Goal: Check status: Check status

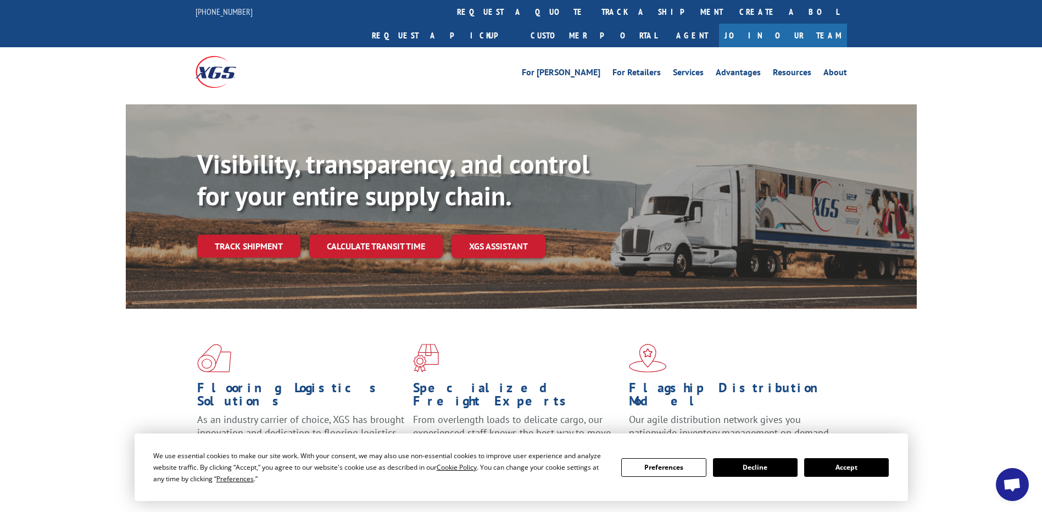
scroll to position [2731, 0]
click at [510, 16] on link "track a shipment" at bounding box center [662, 12] width 138 height 24
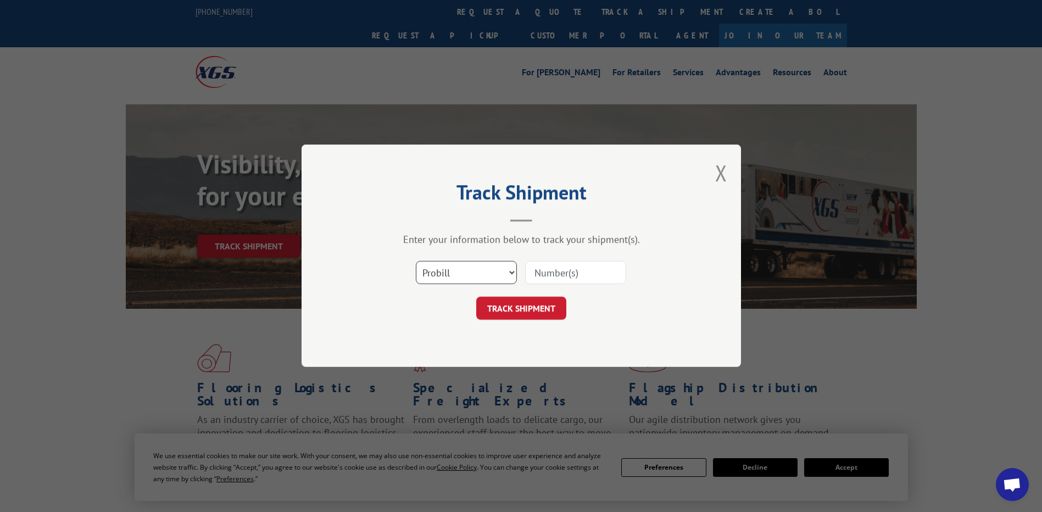
click at [475, 266] on select "Select category... Probill BOL PO" at bounding box center [466, 272] width 101 height 23
select select "bol"
click at [416, 261] on select "Select category... Probill BOL PO" at bounding box center [466, 272] width 101 height 23
click at [510, 277] on input at bounding box center [575, 272] width 101 height 23
paste input "01529424"
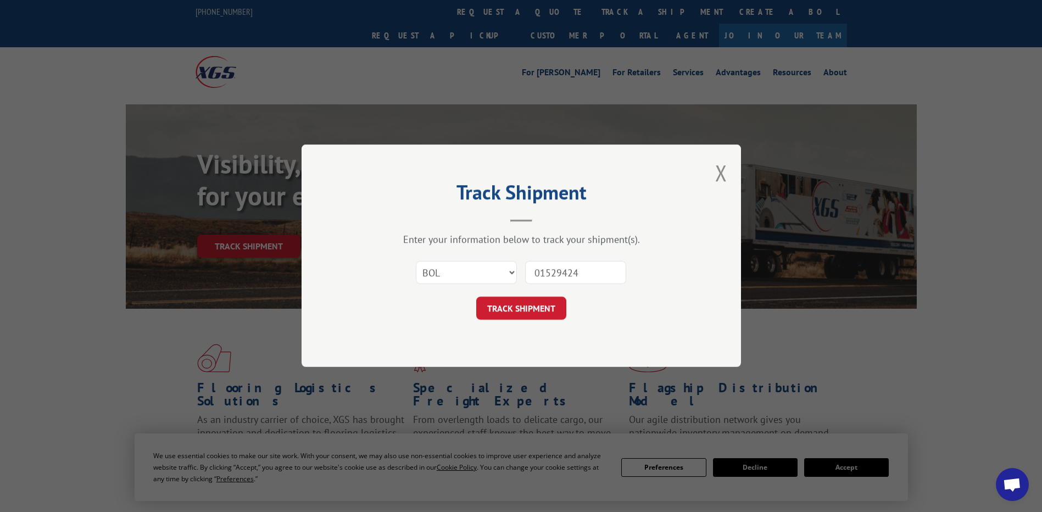
drag, startPoint x: 548, startPoint y: 270, endPoint x: 291, endPoint y: 200, distance: 266.8
click at [292, 201] on div "Track Shipment Enter your information below to track your shipment(s). Select c…" at bounding box center [521, 256] width 1042 height 512
type input "01529424"
click button "TRACK SHIPMENT" at bounding box center [521, 308] width 90 height 23
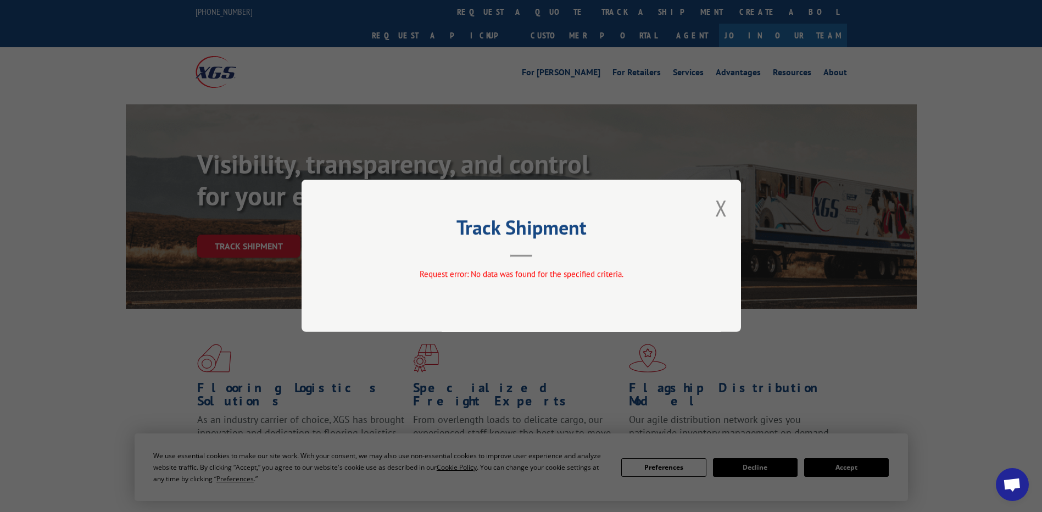
click at [510, 212] on div "Track Shipment Request error: No data was found for the specified criteria." at bounding box center [520, 256] width 439 height 152
click at [510, 204] on button "Close modal" at bounding box center [721, 207] width 12 height 29
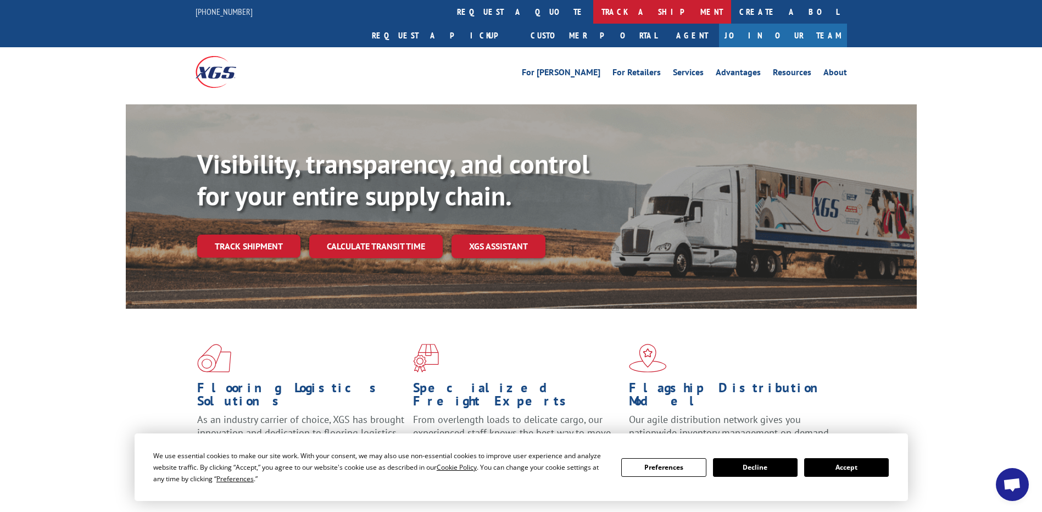
click at [593, 10] on link "track a shipment" at bounding box center [662, 12] width 138 height 24
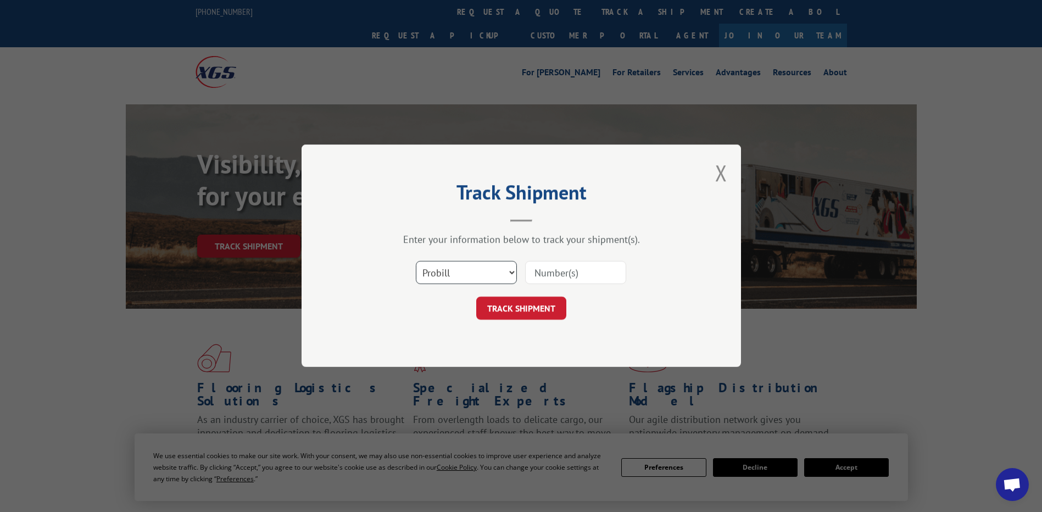
click at [466, 270] on select "Select category... Probill BOL PO" at bounding box center [466, 272] width 101 height 23
select select "po"
click at [416, 261] on select "Select category... Probill BOL PO" at bounding box center [466, 272] width 101 height 23
drag, startPoint x: 557, startPoint y: 283, endPoint x: 561, endPoint y: 278, distance: 5.9
click at [558, 282] on input at bounding box center [575, 272] width 101 height 23
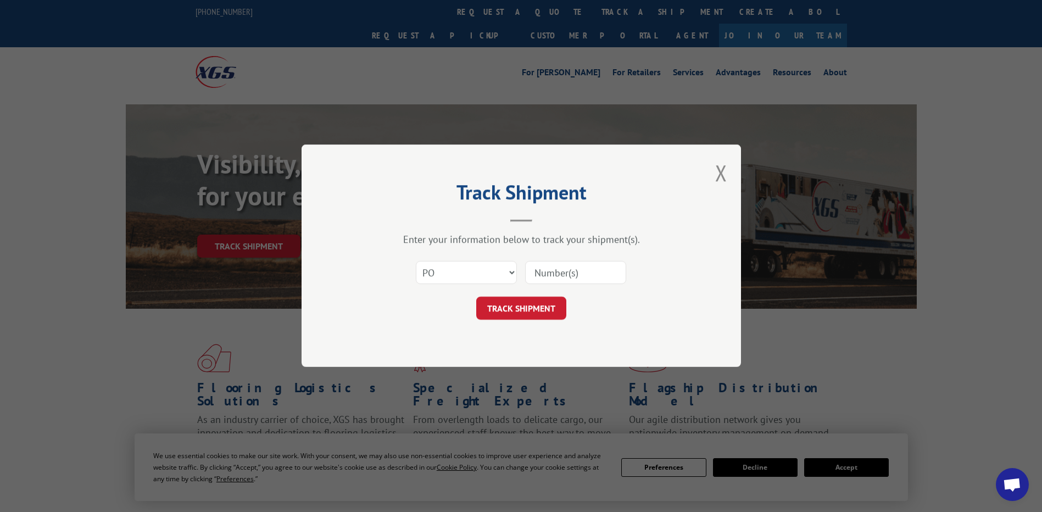
paste input "09523331"
type input "09523331"
click button "TRACK SHIPMENT" at bounding box center [521, 308] width 90 height 23
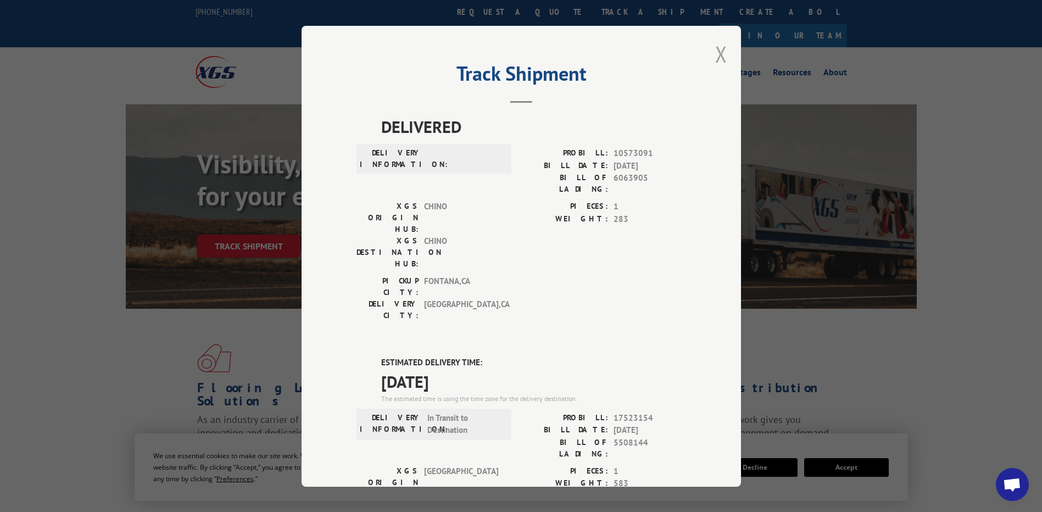
click at [719, 54] on button "Close modal" at bounding box center [721, 54] width 12 height 29
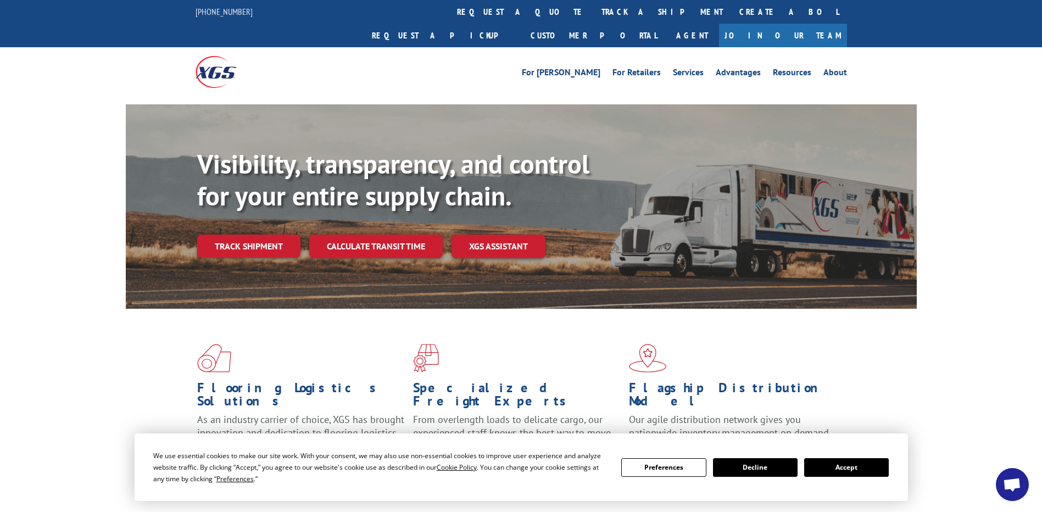
click at [593, 13] on link "track a shipment" at bounding box center [662, 12] width 138 height 24
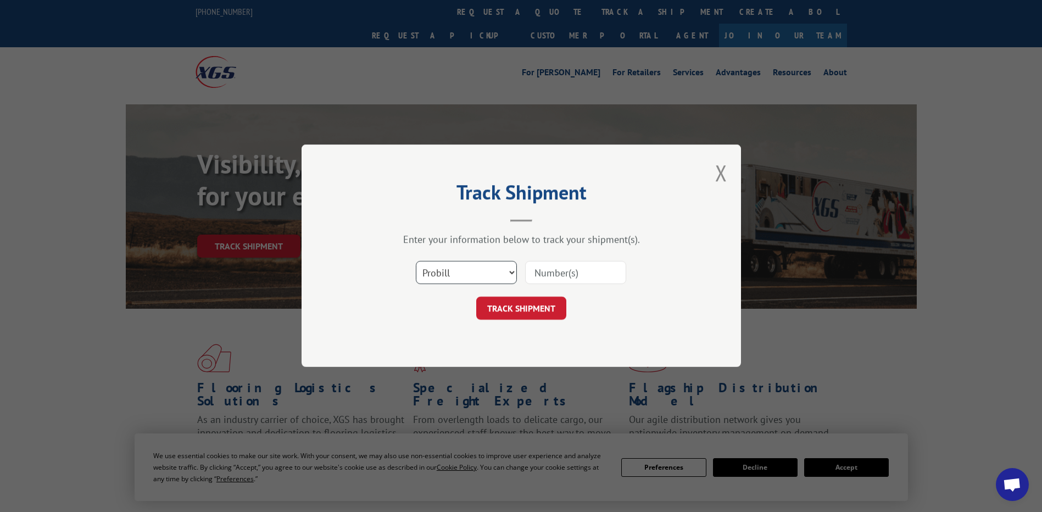
click at [495, 273] on select "Select category... Probill BOL PO" at bounding box center [466, 272] width 101 height 23
select select "po"
click at [416, 261] on select "Select category... Probill BOL PO" at bounding box center [466, 272] width 101 height 23
paste input "01529424"
drag, startPoint x: 546, startPoint y: 271, endPoint x: 165, endPoint y: 140, distance: 403.5
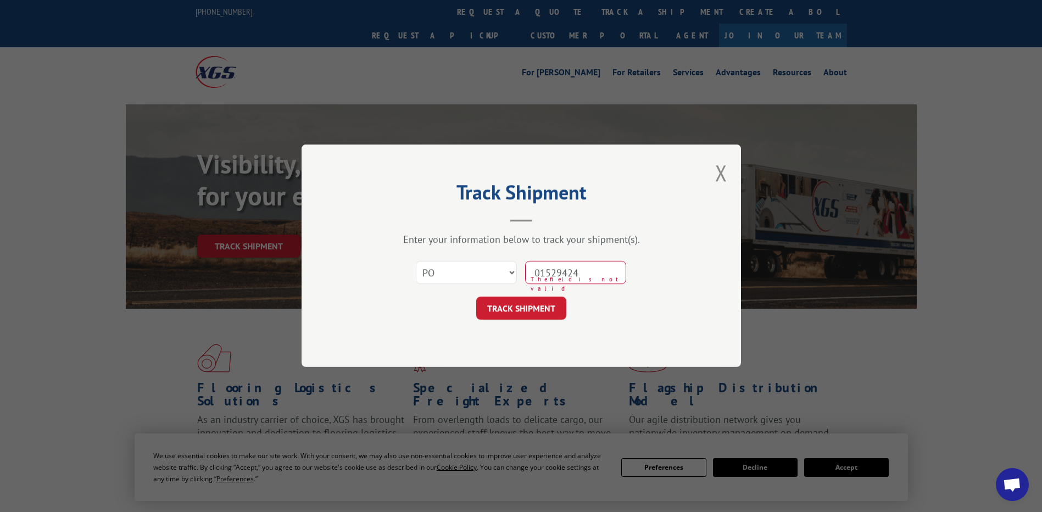
click at [221, 173] on div "Track Shipment Enter your information below to track your shipment(s). Select c…" at bounding box center [521, 256] width 1042 height 512
type input "01529424"
click button "TRACK SHIPMENT" at bounding box center [521, 308] width 90 height 23
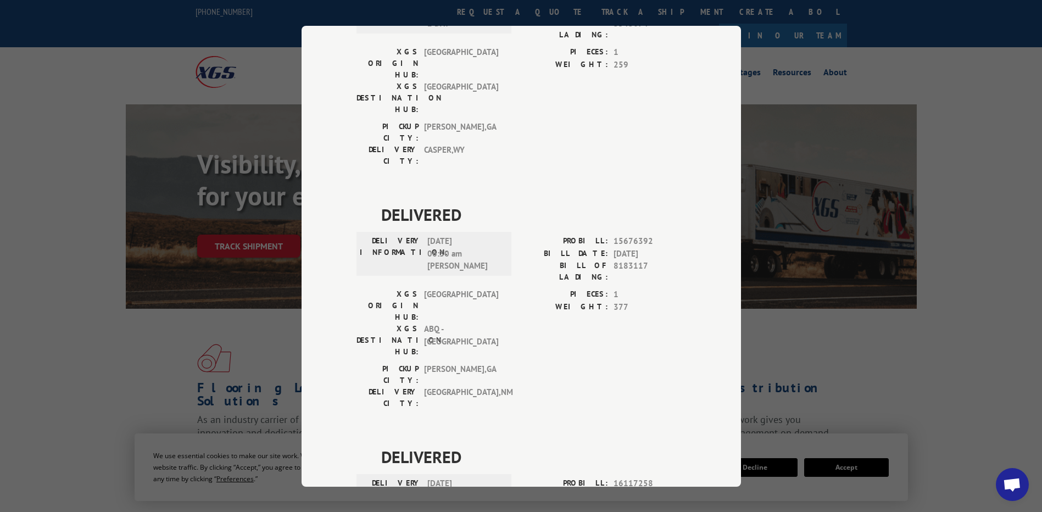
scroll to position [659, 0]
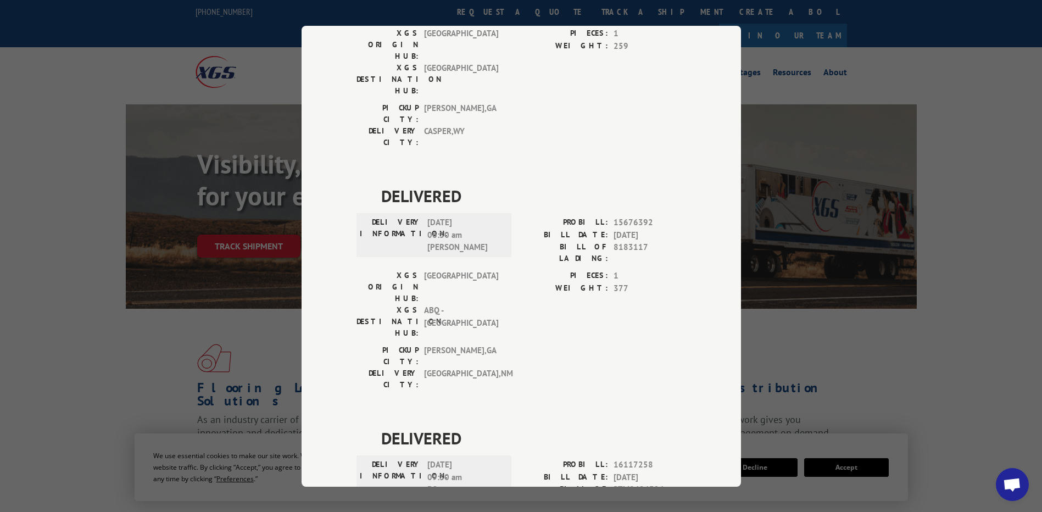
drag, startPoint x: 205, startPoint y: 303, endPoint x: 222, endPoint y: 296, distance: 18.5
click at [205, 303] on div "Track Shipment DELIVERED DELIVERY INFORMATION: PROBILL: 10194709 BILL DATE: [DA…" at bounding box center [521, 256] width 1042 height 512
